Goal: Navigation & Orientation: Find specific page/section

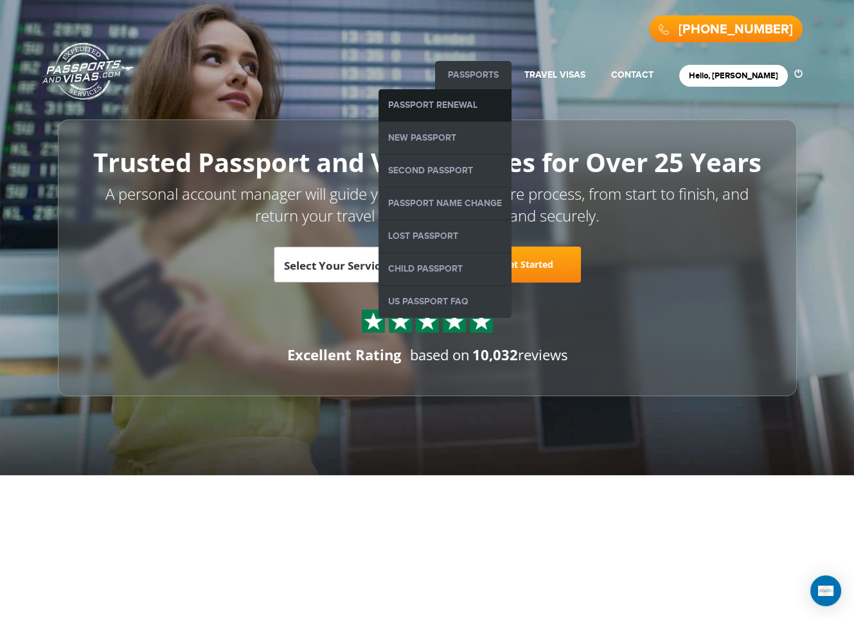
click at [477, 111] on link "Passport Renewal" at bounding box center [444, 105] width 133 height 32
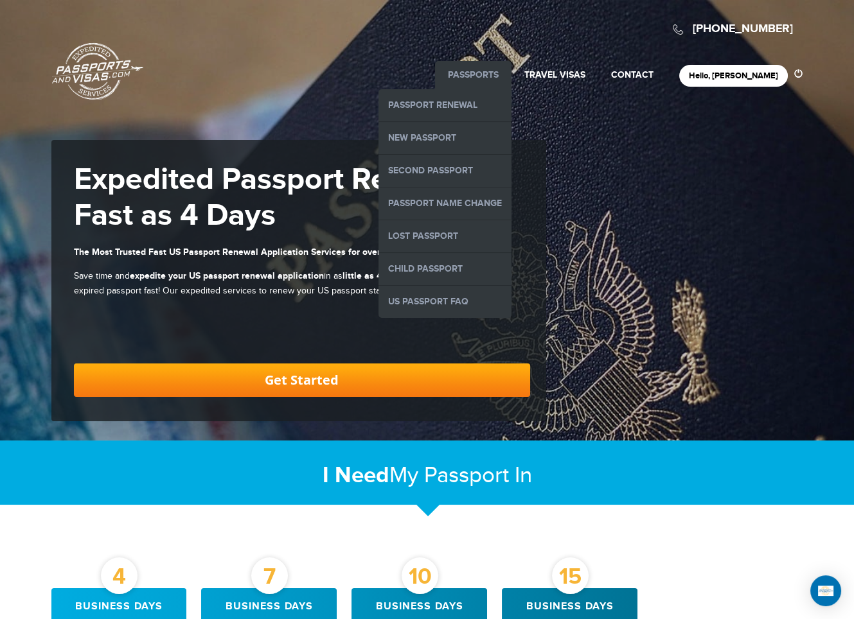
click at [492, 69] on link "Passports" at bounding box center [473, 74] width 51 height 11
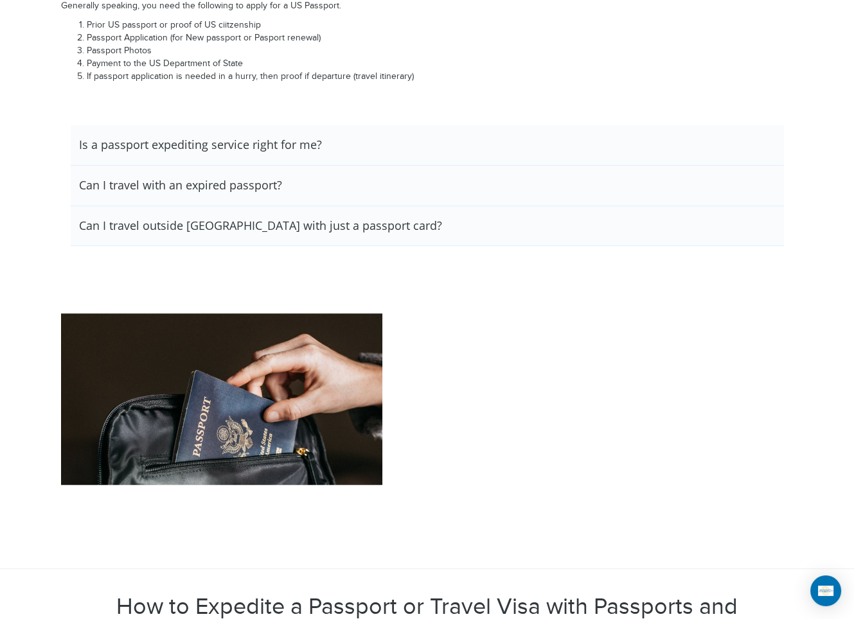
scroll to position [1766, 0]
click at [305, 137] on h3 "Is a passport expediting service right for me?" at bounding box center [200, 144] width 243 height 14
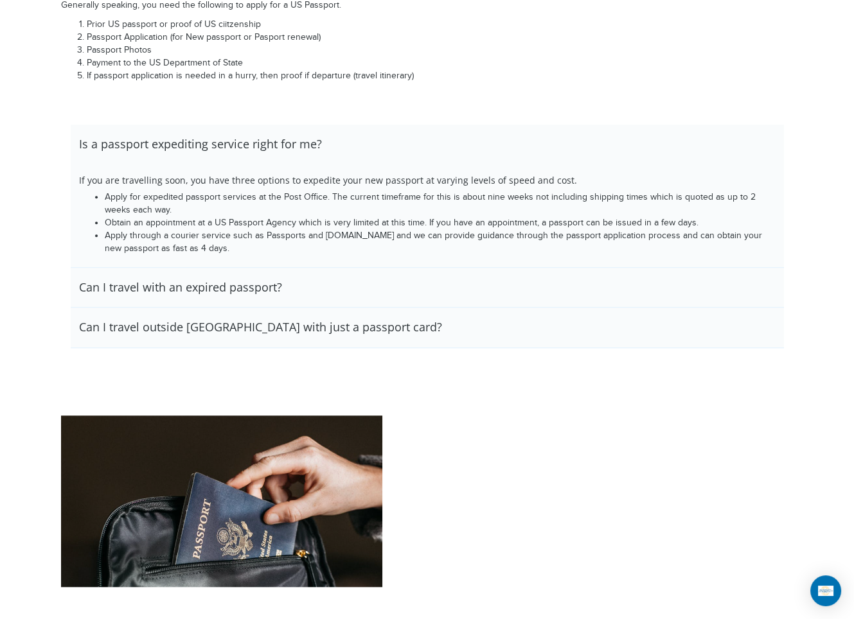
click at [305, 137] on h3 "Is a passport expediting service right for me?" at bounding box center [200, 144] width 243 height 14
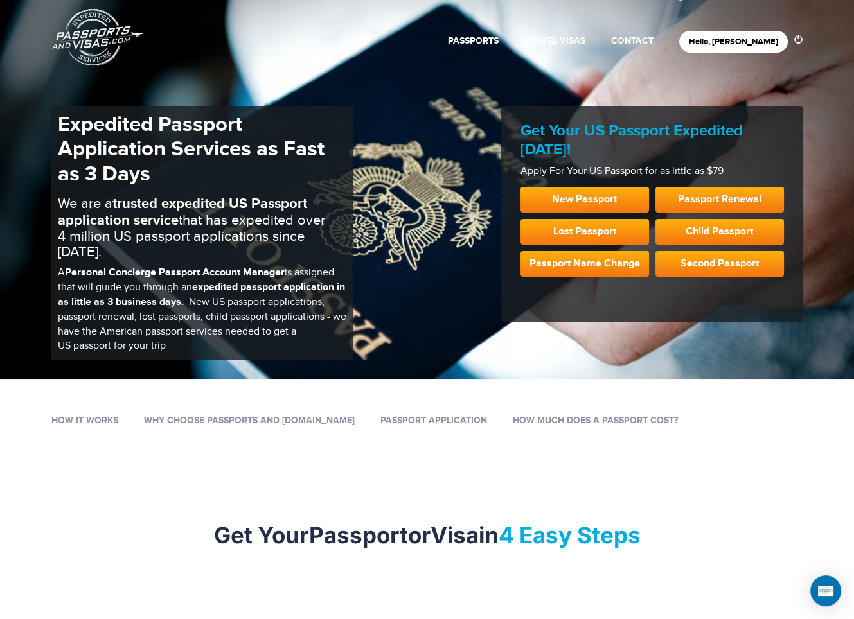
scroll to position [0, 0]
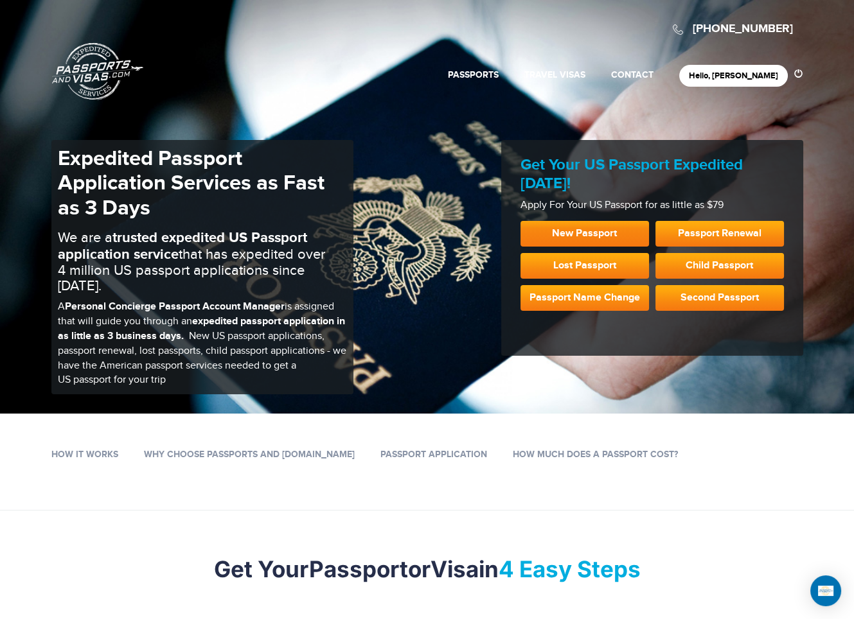
click at [572, 235] on link "New Passport" at bounding box center [584, 234] width 128 height 26
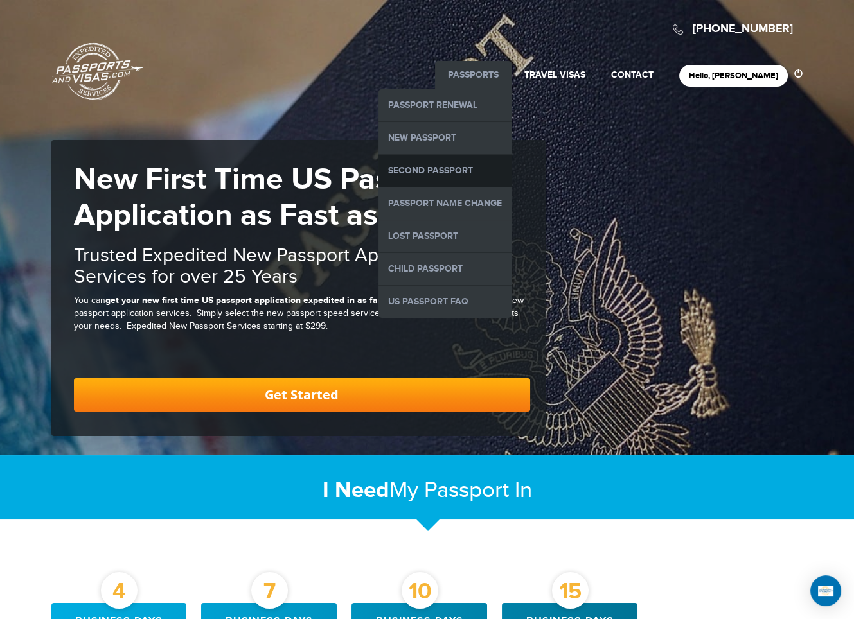
click at [463, 166] on link "Second Passport" at bounding box center [444, 171] width 133 height 32
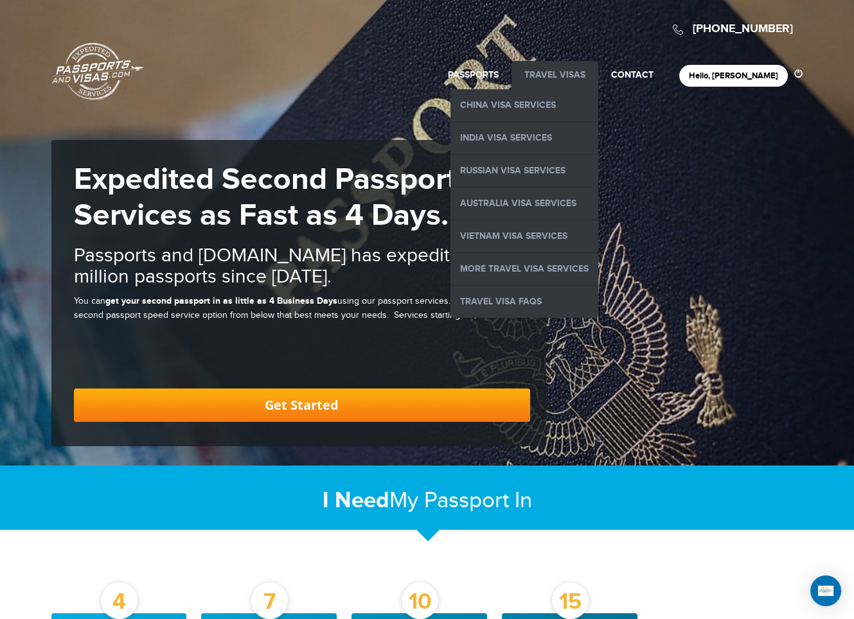
click at [576, 68] on li "Travel Visas China Visa Services India Visa Services Russian Visa Services Aust…" at bounding box center [554, 75] width 87 height 28
click at [580, 73] on link "Travel Visas" at bounding box center [554, 74] width 61 height 11
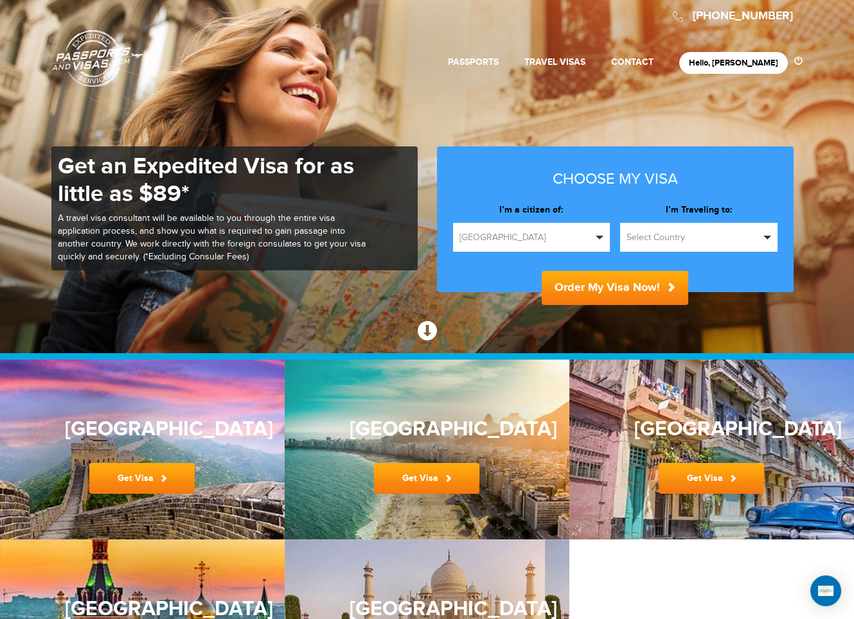
scroll to position [15, 0]
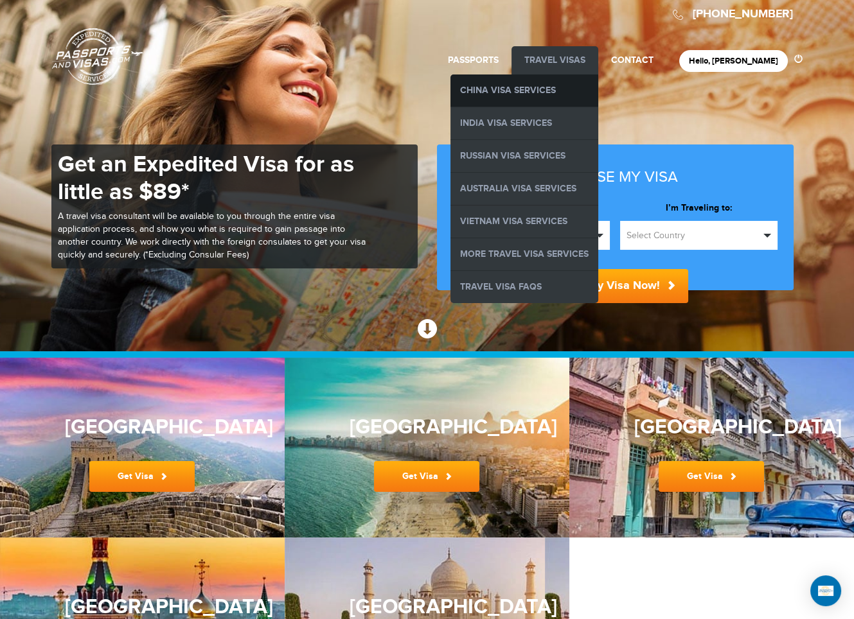
click at [553, 88] on link "China Visa Services" at bounding box center [524, 91] width 148 height 32
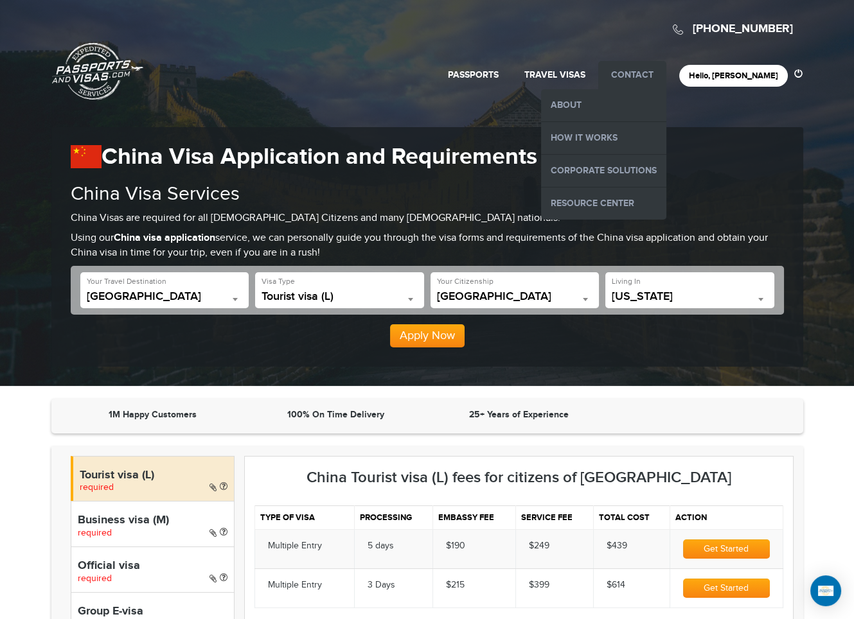
click at [644, 73] on link "Contact" at bounding box center [632, 74] width 42 height 11
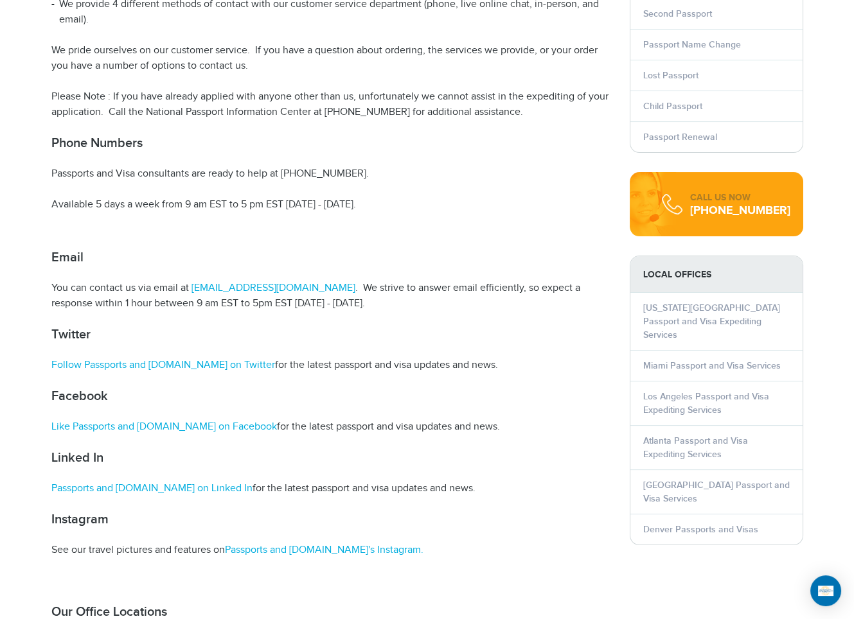
scroll to position [364, 0]
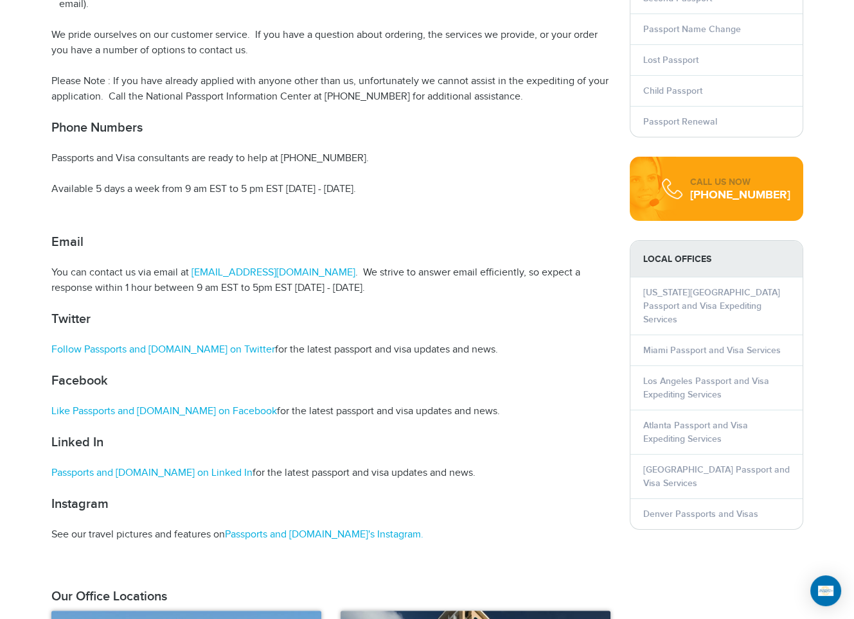
click at [669, 294] on li "[US_STATE][GEOGRAPHIC_DATA] Passport and Visa Expediting Services" at bounding box center [716, 306] width 172 height 57
click at [678, 299] on link "[US_STATE][GEOGRAPHIC_DATA] Passport and Visa Expediting Services" at bounding box center [711, 306] width 137 height 38
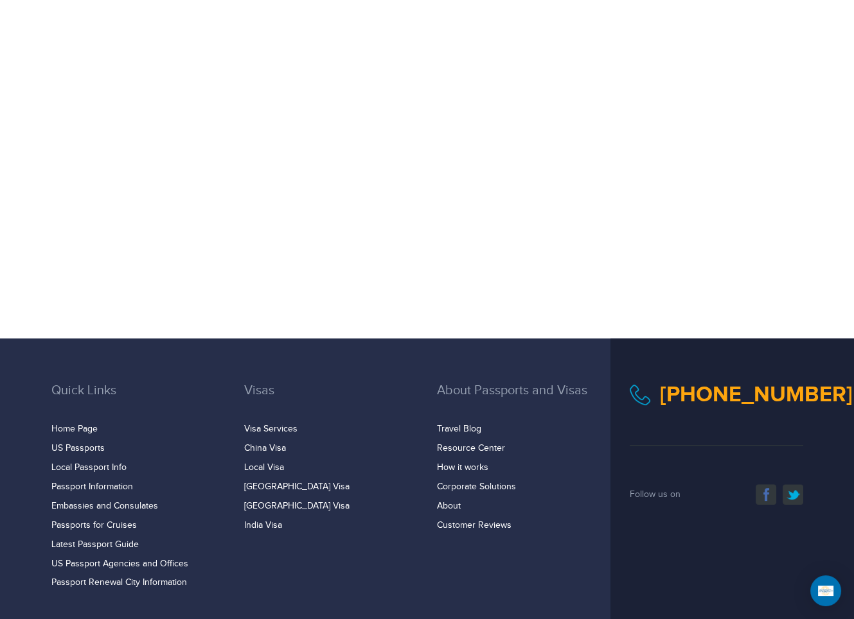
scroll to position [977, 0]
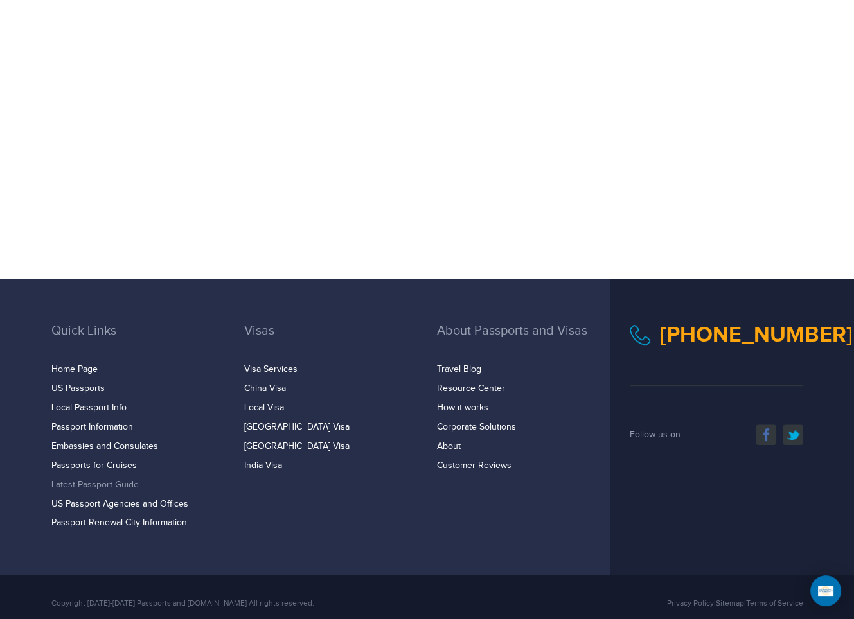
click at [96, 480] on link "Latest Passport Guide" at bounding box center [94, 485] width 87 height 10
click at [85, 403] on link "Local Passport Info" at bounding box center [88, 408] width 75 height 10
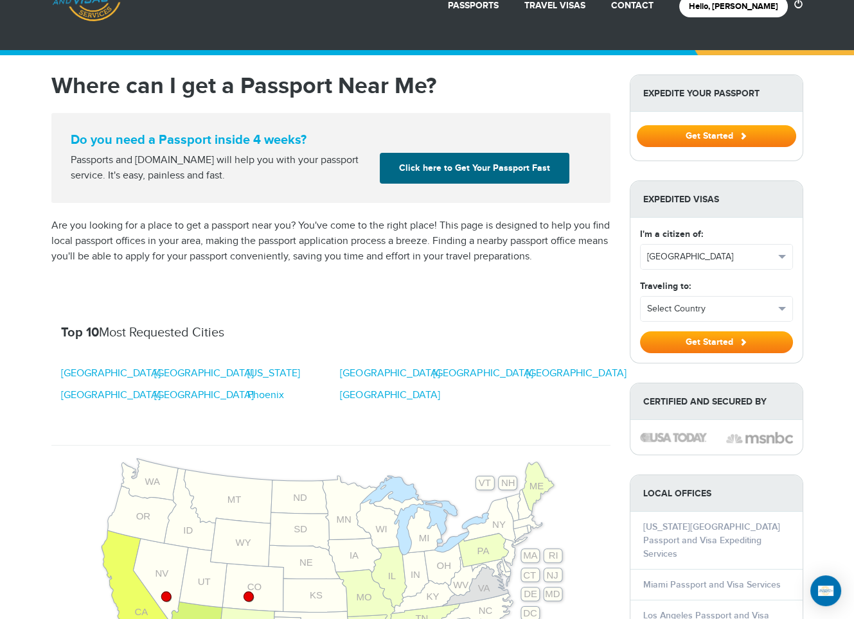
scroll to position [66, 0]
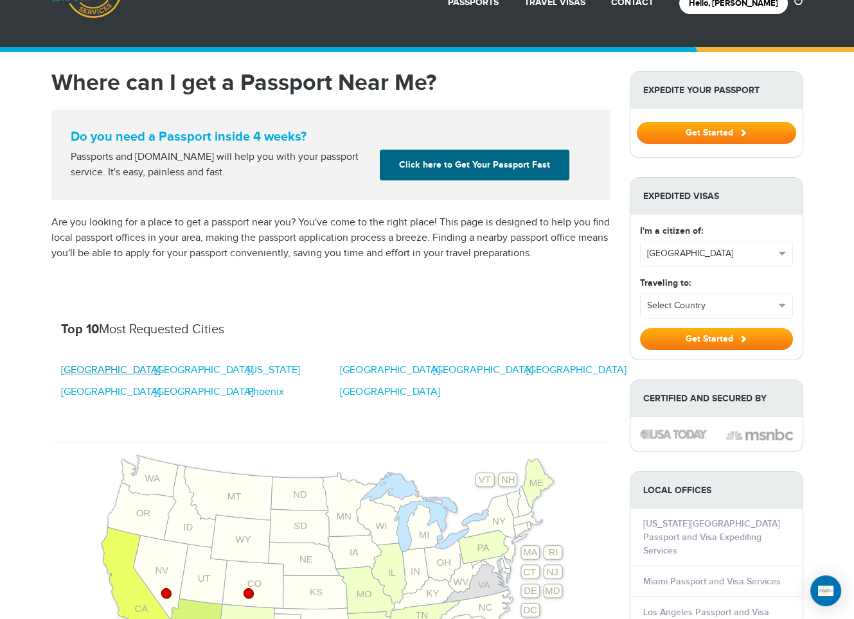
click at [78, 369] on link "Atlanta" at bounding box center [111, 370] width 100 height 15
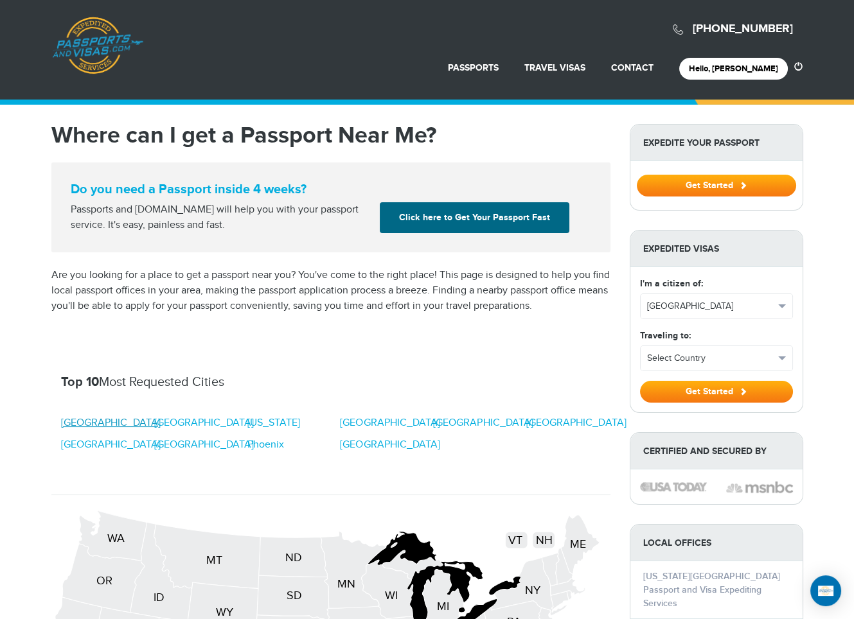
click at [76, 419] on link "[GEOGRAPHIC_DATA]" at bounding box center [111, 423] width 100 height 15
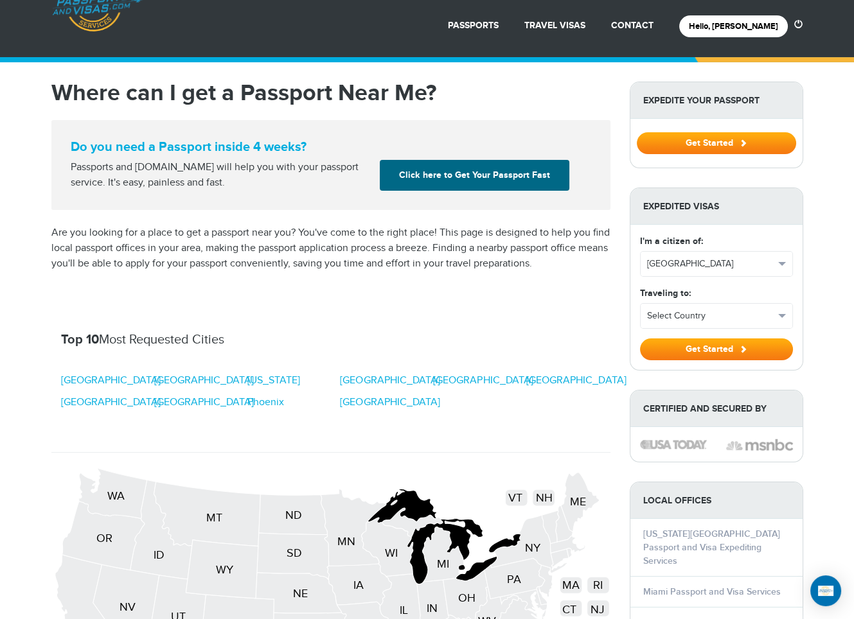
scroll to position [67, 0]
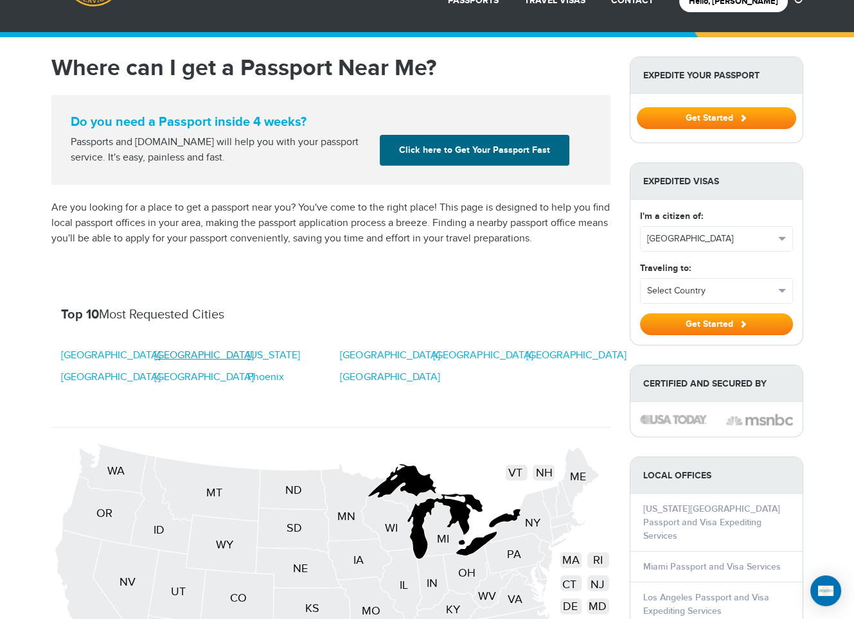
click at [171, 351] on link "[GEOGRAPHIC_DATA]" at bounding box center [204, 355] width 100 height 15
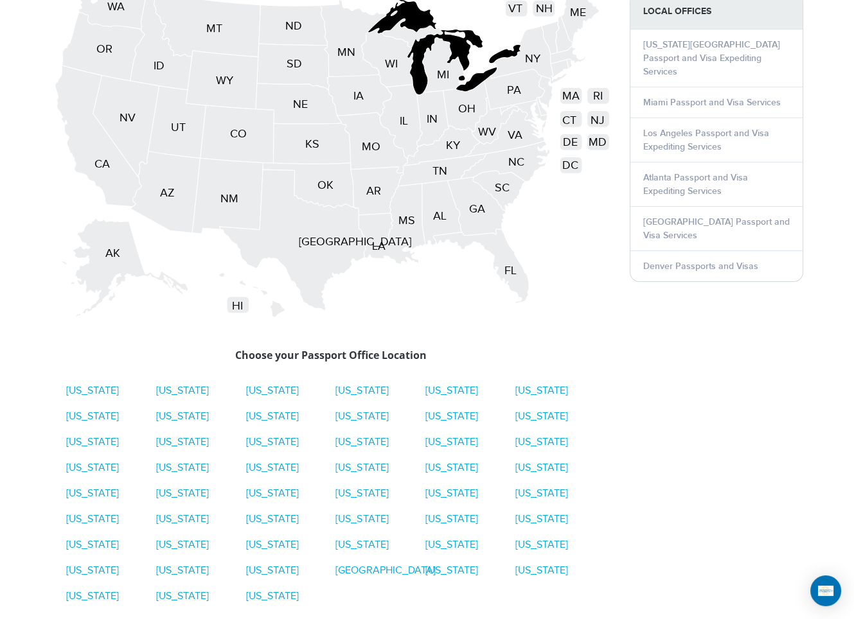
scroll to position [555, 0]
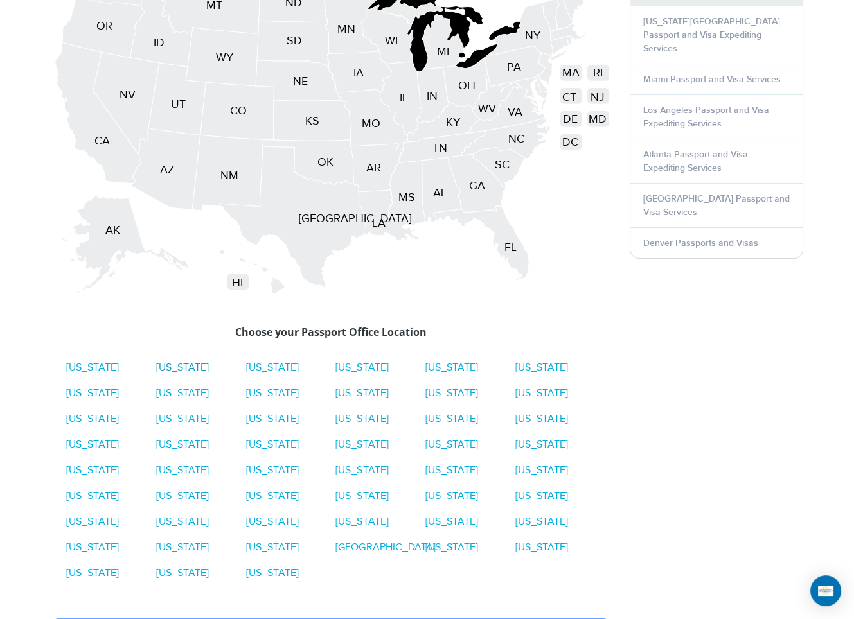
click at [171, 362] on link "Alaska" at bounding box center [181, 368] width 53 height 12
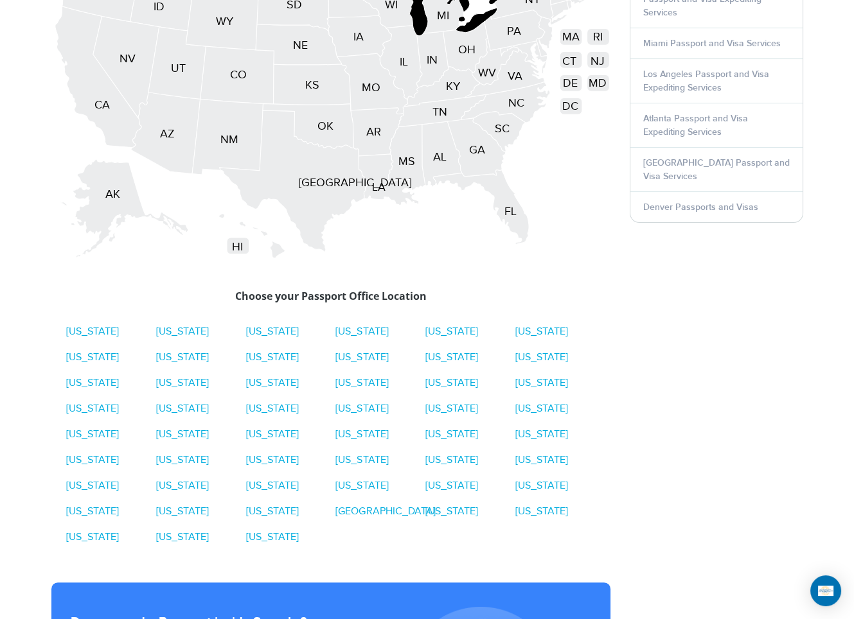
scroll to position [618, 0]
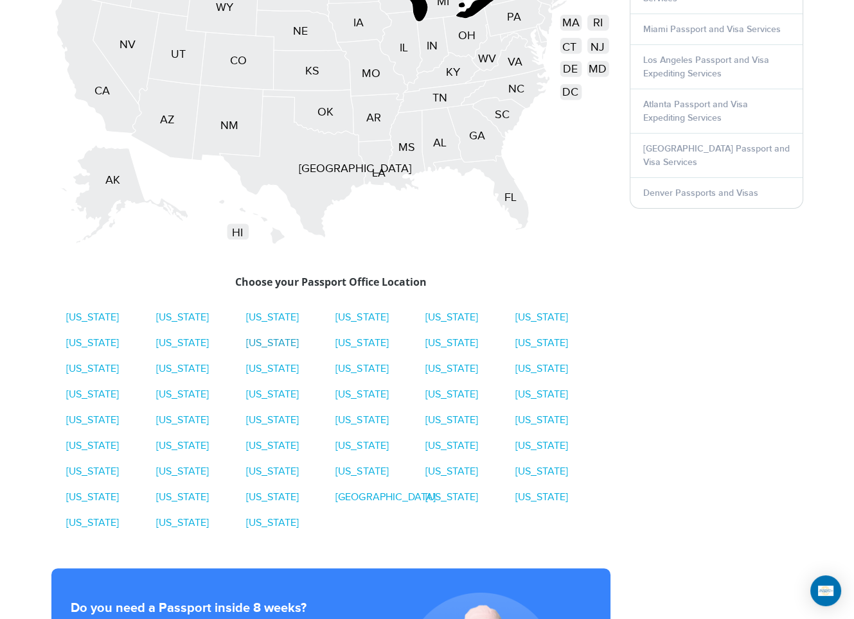
click at [264, 341] on link "[US_STATE]" at bounding box center [271, 343] width 53 height 12
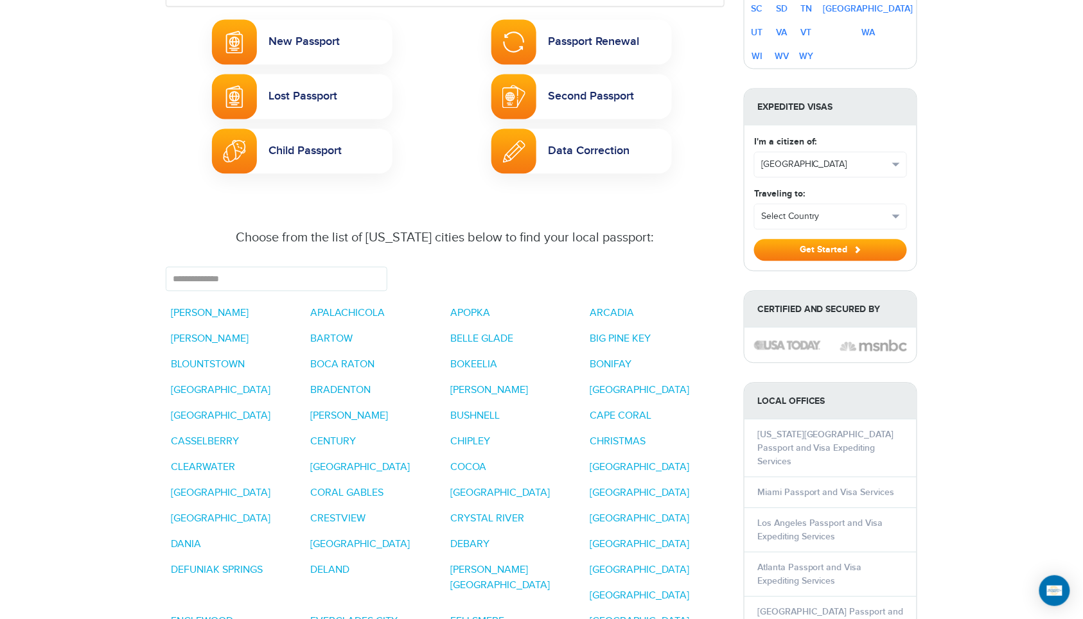
scroll to position [858, 0]
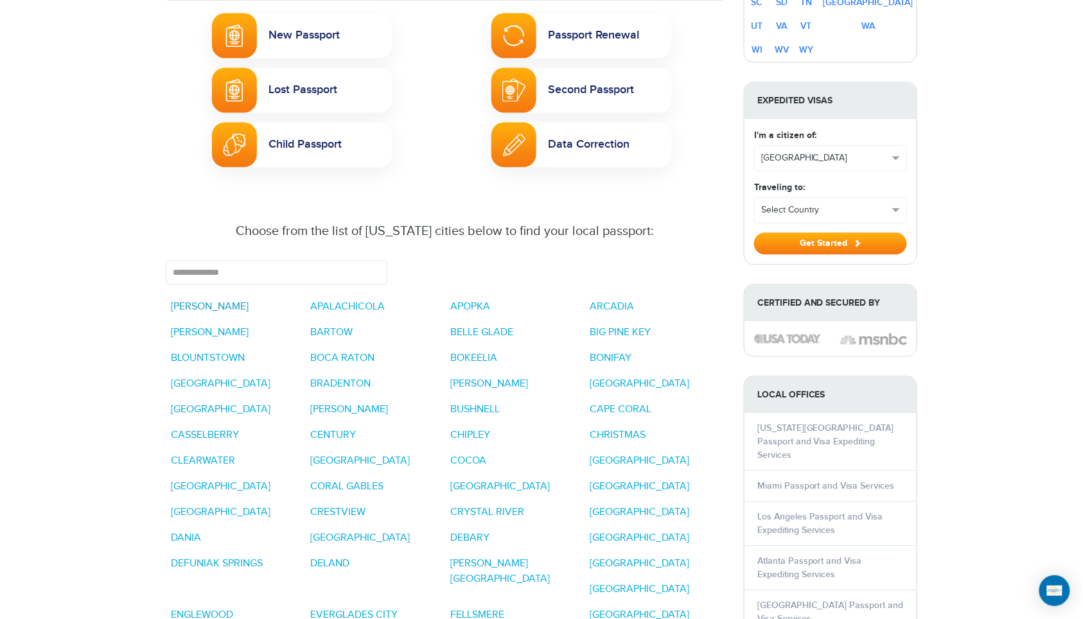
click at [186, 301] on link "[PERSON_NAME]" at bounding box center [210, 307] width 78 height 12
